Goal: Task Accomplishment & Management: Complete application form

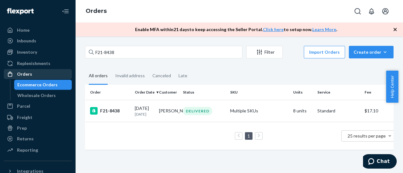
click at [32, 75] on div "Orders" at bounding box center [37, 74] width 67 height 9
click at [27, 73] on div "Orders" at bounding box center [24, 74] width 15 height 6
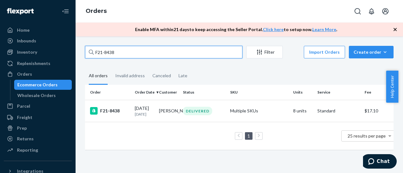
drag, startPoint x: 116, startPoint y: 51, endPoint x: 85, endPoint y: 52, distance: 30.5
click at [85, 52] on input "F21-8438" at bounding box center [163, 52] width 157 height 13
paste input "299"
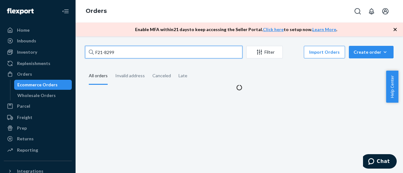
type input "F21-8299"
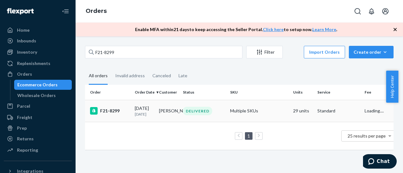
click at [106, 110] on div "F21-8299" at bounding box center [110, 111] width 40 height 8
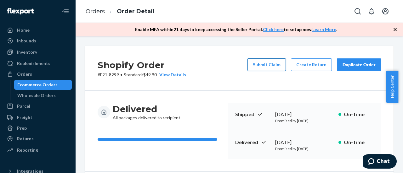
click at [266, 65] on button "Submit Claim" at bounding box center [266, 65] width 38 height 13
click at [28, 76] on div "Orders" at bounding box center [24, 74] width 15 height 6
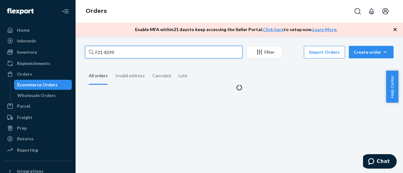
drag, startPoint x: 120, startPoint y: 53, endPoint x: 96, endPoint y: 53, distance: 23.6
click at [96, 53] on input "F21-8299" at bounding box center [163, 52] width 157 height 13
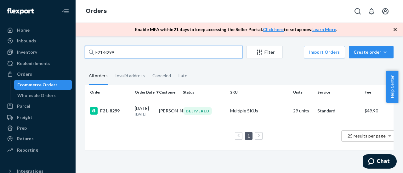
paste input "38"
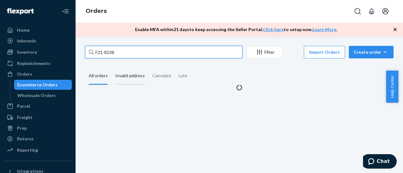
type input "F21-8238"
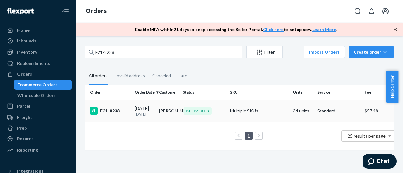
click at [101, 112] on div "F21-8238" at bounding box center [110, 111] width 40 height 8
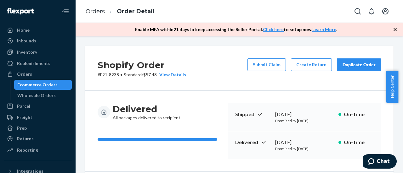
click at [194, 113] on div "Delivered All packages delivered to recipient" at bounding box center [160, 113] width 125 height 18
click at [195, 90] on div "Shopify Order # F21-8238 • Standard / $57.48 View Details Submit Claim Create R…" at bounding box center [239, 68] width 309 height 45
click at [217, 107] on div "Delivered All packages delivered to recipient" at bounding box center [160, 113] width 125 height 18
click at [262, 65] on button "Submit Claim" at bounding box center [266, 65] width 38 height 13
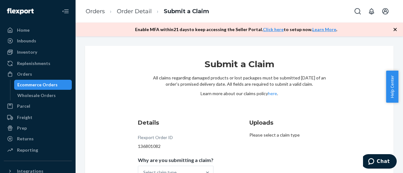
scroll to position [41, 0]
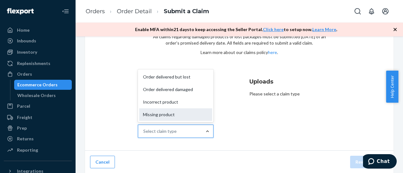
click at [167, 118] on div "Missing product" at bounding box center [175, 115] width 73 height 13
click at [144, 128] on input "Why are you submitting a claim? option Missing product focused, 4 of 4. 4 resul…" at bounding box center [143, 131] width 1 height 6
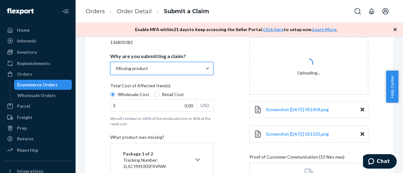
scroll to position [167, 0]
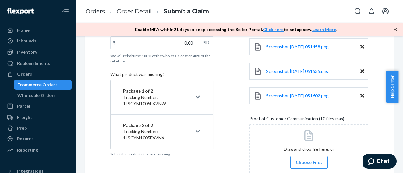
click at [369, 116] on div "Submit a Claim All claims regarding damaged products or lost packages must be s…" at bounding box center [239, 52] width 309 height 347
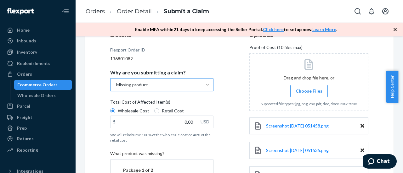
scroll to position [73, 0]
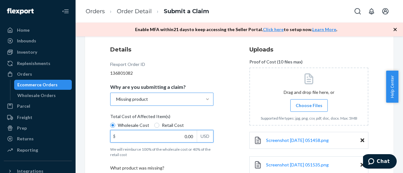
click at [182, 136] on input "0.00" at bounding box center [154, 137] width 86 height 12
click at [186, 136] on input "15.00" at bounding box center [154, 137] width 86 height 12
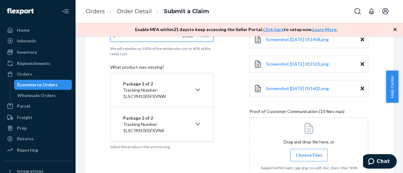
scroll to position [199, 0]
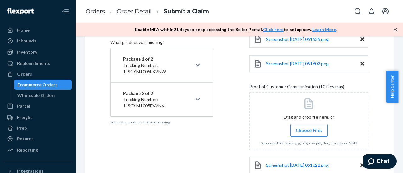
type input "15.60"
click at [196, 65] on icon at bounding box center [198, 65] width 4 height 3
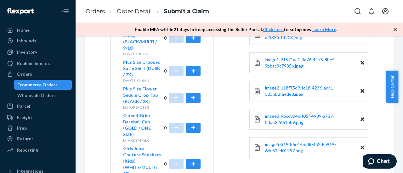
scroll to position [388, 0]
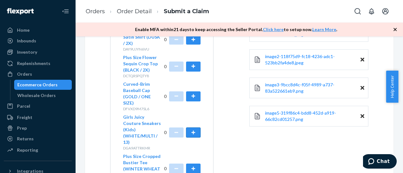
click at [191, 128] on button "button" at bounding box center [193, 133] width 14 height 10
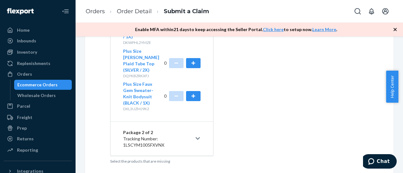
scroll to position [534, 0]
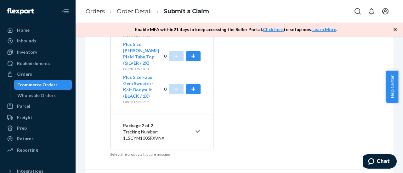
click at [191, 115] on button "Package 2 of 2 Tracking Number: 1LSCYM1005FXVNX" at bounding box center [162, 132] width 103 height 34
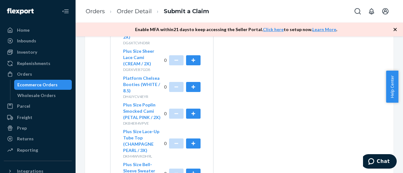
scroll to position [975, 0]
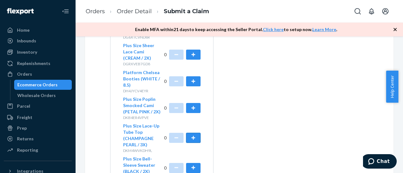
click at [192, 133] on button "button" at bounding box center [193, 138] width 14 height 10
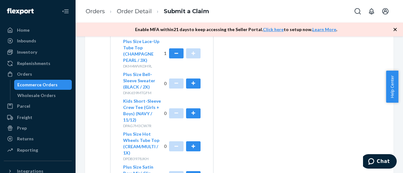
scroll to position [1069, 0]
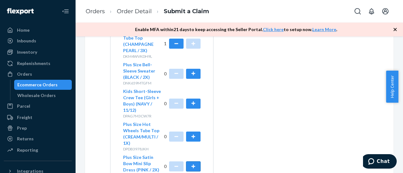
click at [190, 162] on button "button" at bounding box center [193, 167] width 14 height 10
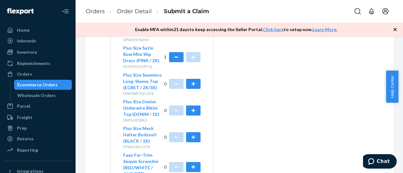
scroll to position [1217, 0]
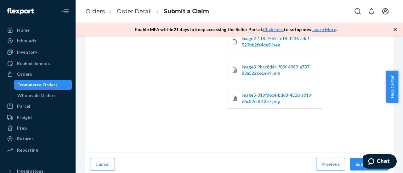
scroll to position [265, 0]
click at [351, 159] on button "Submit Claim" at bounding box center [369, 164] width 38 height 13
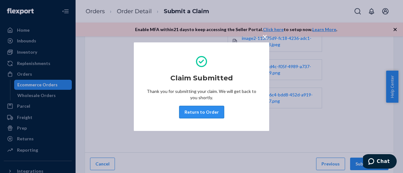
click at [189, 111] on button "Return to Order" at bounding box center [201, 112] width 45 height 13
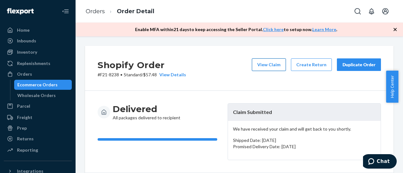
click at [258, 65] on button "View Claim" at bounding box center [269, 65] width 34 height 13
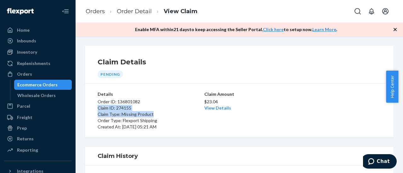
drag, startPoint x: 98, startPoint y: 108, endPoint x: 156, endPoint y: 115, distance: 58.4
click at [156, 115] on div "Order ID: 136801082 Claim ID: 274155 Claim Type: Missing Product Order Type: Fl…" at bounding box center [150, 114] width 105 height 33
copy div "Claim ID: 274155 Claim Type: Missing Product"
click at [24, 73] on div "Orders" at bounding box center [24, 74] width 15 height 6
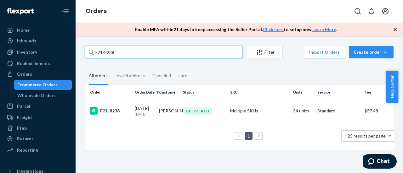
drag, startPoint x: 128, startPoint y: 54, endPoint x: 86, endPoint y: 54, distance: 42.2
click at [86, 54] on input "F21-8238" at bounding box center [163, 52] width 157 height 13
paste input "99"
type input "F21-8299"
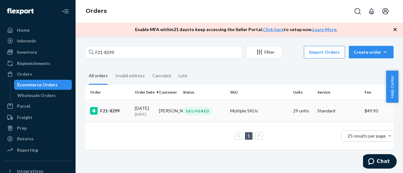
click at [108, 114] on div "F21-8299" at bounding box center [110, 111] width 40 height 8
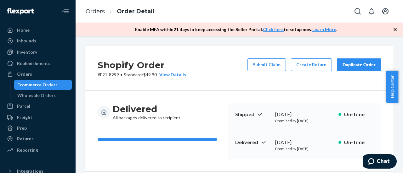
click at [263, 64] on button "Submit Claim" at bounding box center [266, 65] width 38 height 13
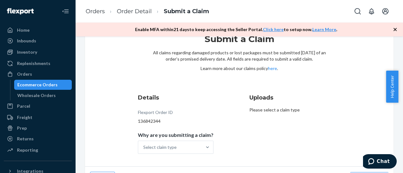
scroll to position [41, 0]
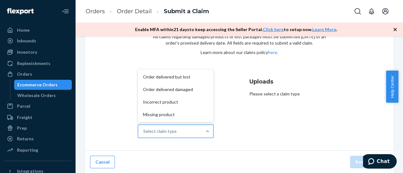
click at [187, 131] on div "Select claim type" at bounding box center [170, 131] width 64 height 13
click at [144, 131] on input "Why are you submitting a claim? option Order delivered but lost focused, 1 of 4…" at bounding box center [143, 131] width 1 height 6
click at [172, 78] on div "Order delivered but lost" at bounding box center [175, 77] width 73 height 13
click at [144, 128] on input "Why are you submitting a claim? option Order delivered but lost focused, 1 of 4…" at bounding box center [143, 131] width 1 height 6
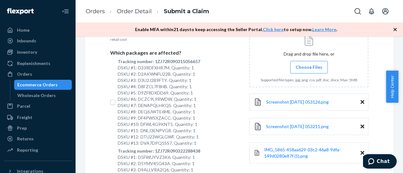
scroll to position [199, 0]
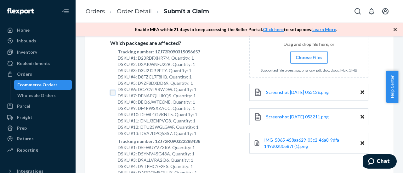
click at [115, 95] on input "Tracking number: 1ZJ72R090315056657 DSKU #1: D23RDFXHR7M. Quantity: 1 DSKU #2: …" at bounding box center [112, 92] width 5 height 5
checkbox input "true"
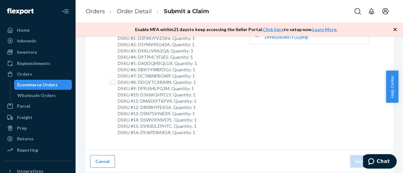
scroll to position [373, 0]
click at [115, 80] on input "Tracking number: 1ZJ72R090322288438 DSKU #1: D5FWUYVZ3K6. Quantity: 1 DSKU #2: …" at bounding box center [112, 82] width 5 height 5
checkbox input "true"
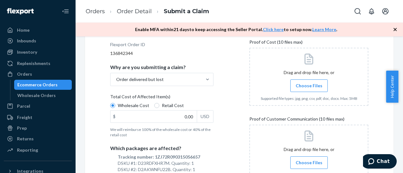
scroll to position [89, 0]
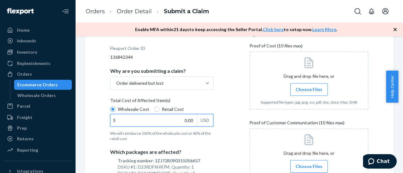
click at [179, 118] on input "0.00" at bounding box center [154, 121] width 86 height 12
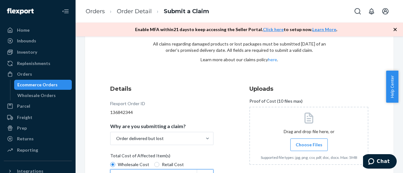
scroll to position [94, 0]
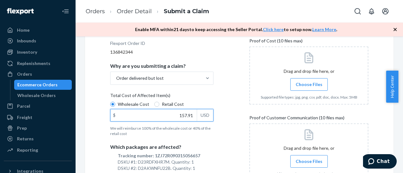
type input "157.91"
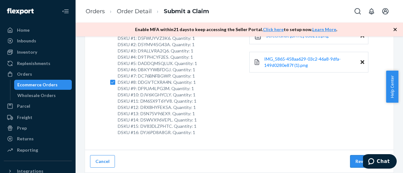
click at [352, 160] on button "Review Claim" at bounding box center [369, 162] width 38 height 13
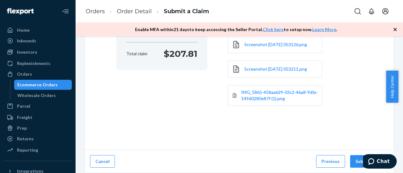
scroll to position [132, 0]
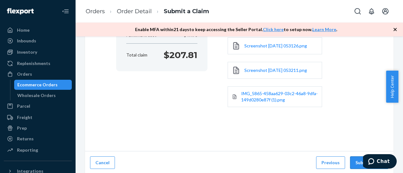
click at [353, 162] on button "Submit Claim" at bounding box center [369, 163] width 38 height 13
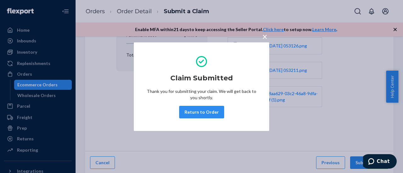
drag, startPoint x: 207, startPoint y: 113, endPoint x: 224, endPoint y: 112, distance: 17.0
click at [207, 113] on button "Return to Order" at bounding box center [201, 112] width 45 height 13
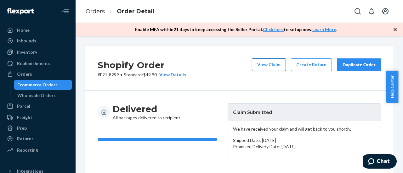
click at [263, 66] on button "View Claim" at bounding box center [269, 65] width 34 height 13
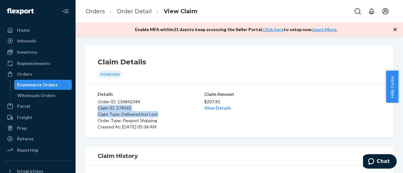
drag, startPoint x: 98, startPoint y: 109, endPoint x: 163, endPoint y: 114, distance: 65.7
click at [163, 114] on div "Order ID: 136842344 Claim ID: 274161 Claim Type: Delivered but Lost Order Type:…" at bounding box center [150, 114] width 105 height 33
copy div "Claim ID: 274161 Claim Type: Delivered but Lost"
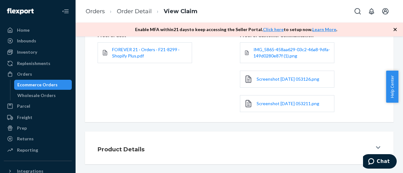
scroll to position [202, 0]
